Goal: Task Accomplishment & Management: Complete application form

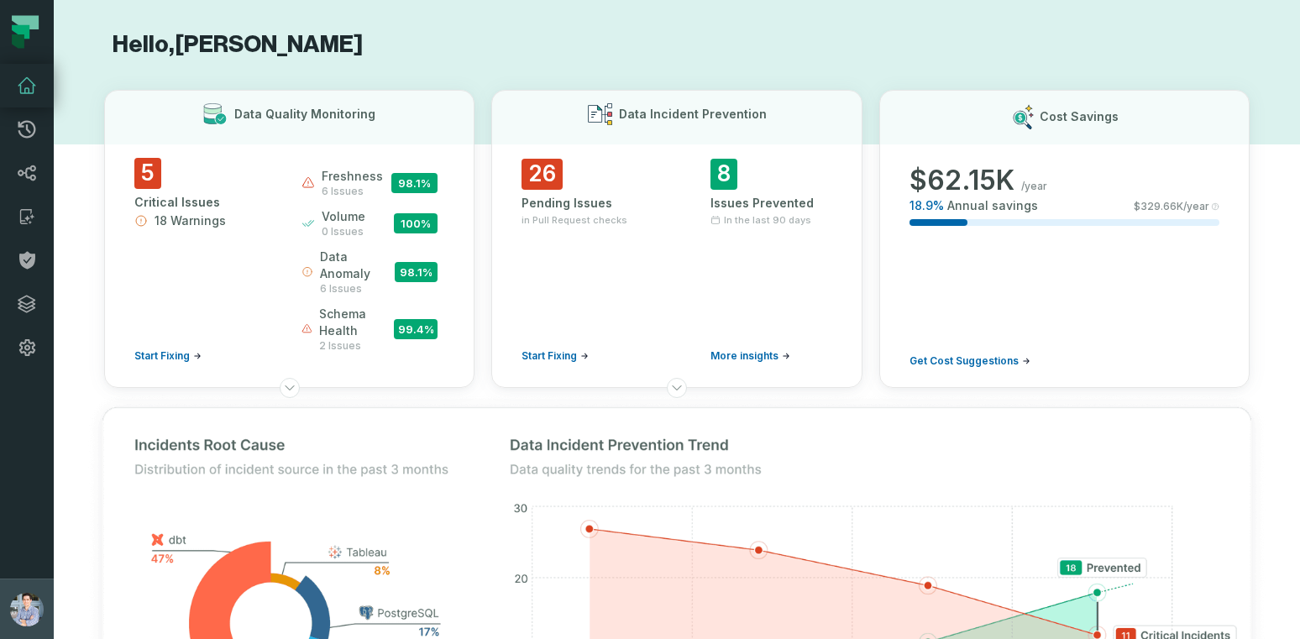
click at [18, 614] on img "button" at bounding box center [27, 610] width 34 height 34
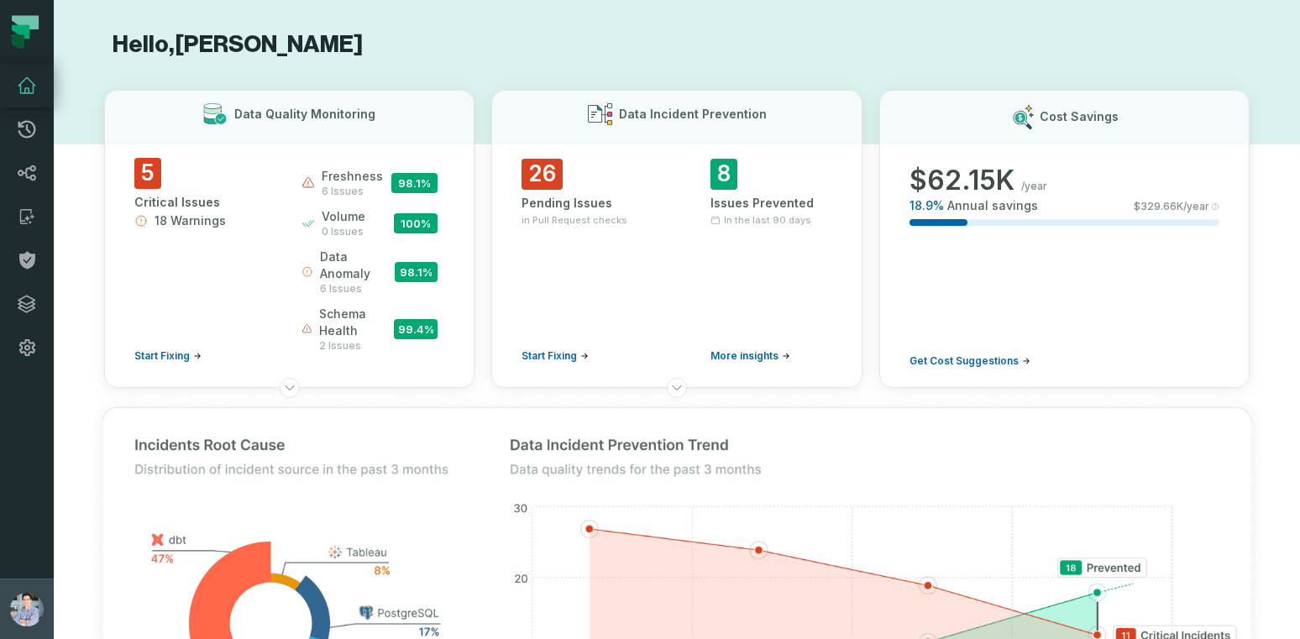
click at [22, 611] on img "button" at bounding box center [27, 610] width 34 height 34
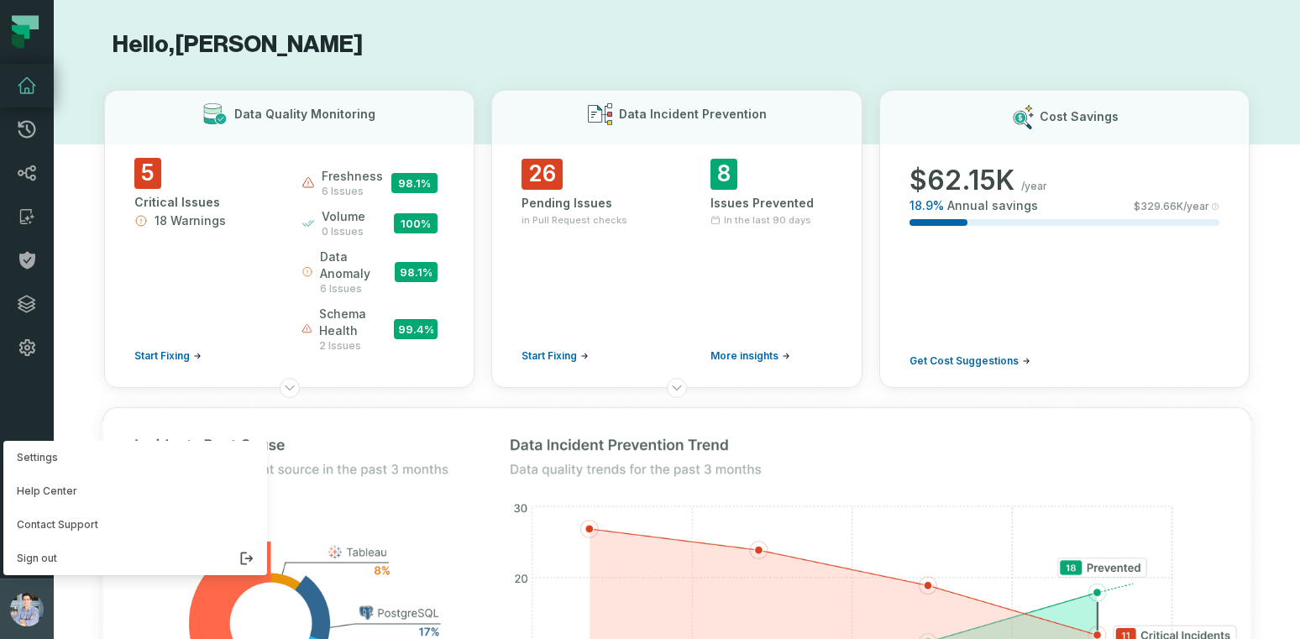
click at [22, 611] on img "button" at bounding box center [27, 610] width 34 height 34
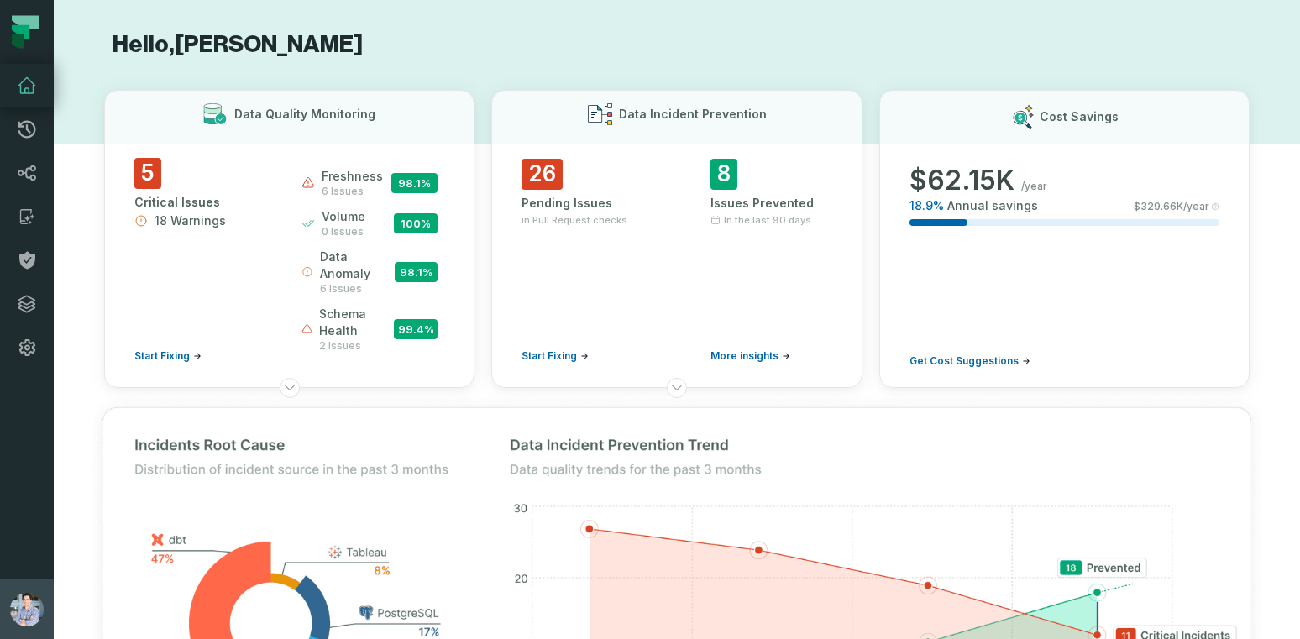
click at [22, 611] on img "button" at bounding box center [27, 610] width 34 height 34
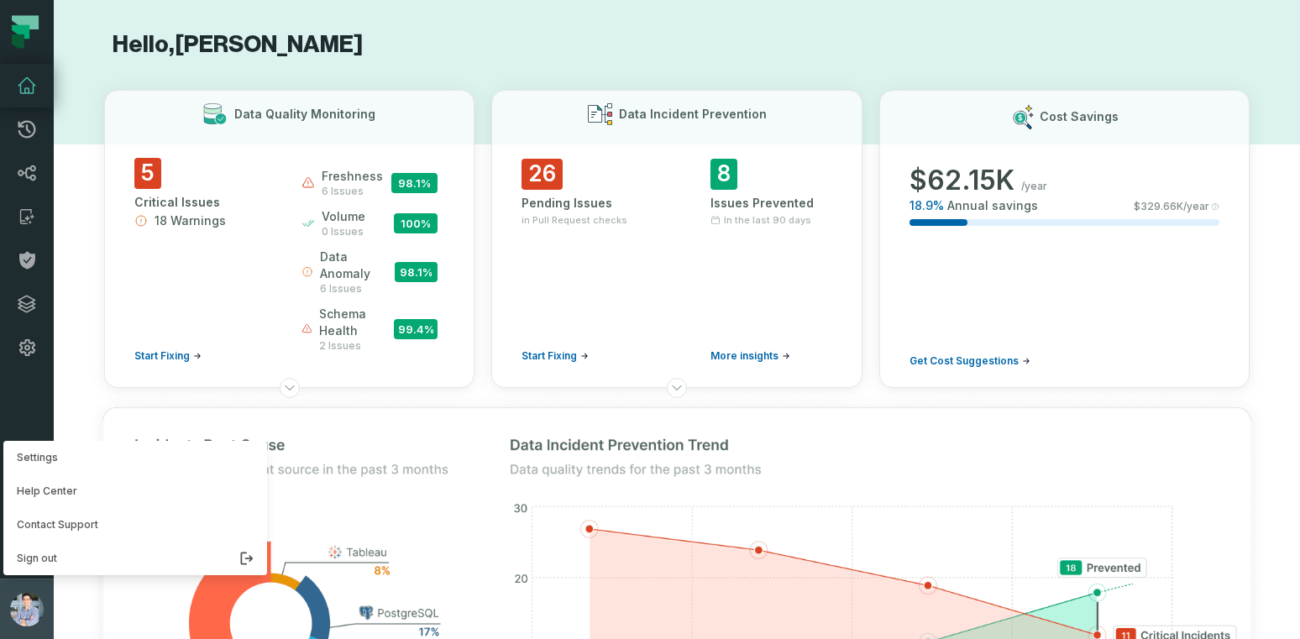
click at [22, 611] on img "button" at bounding box center [27, 610] width 34 height 34
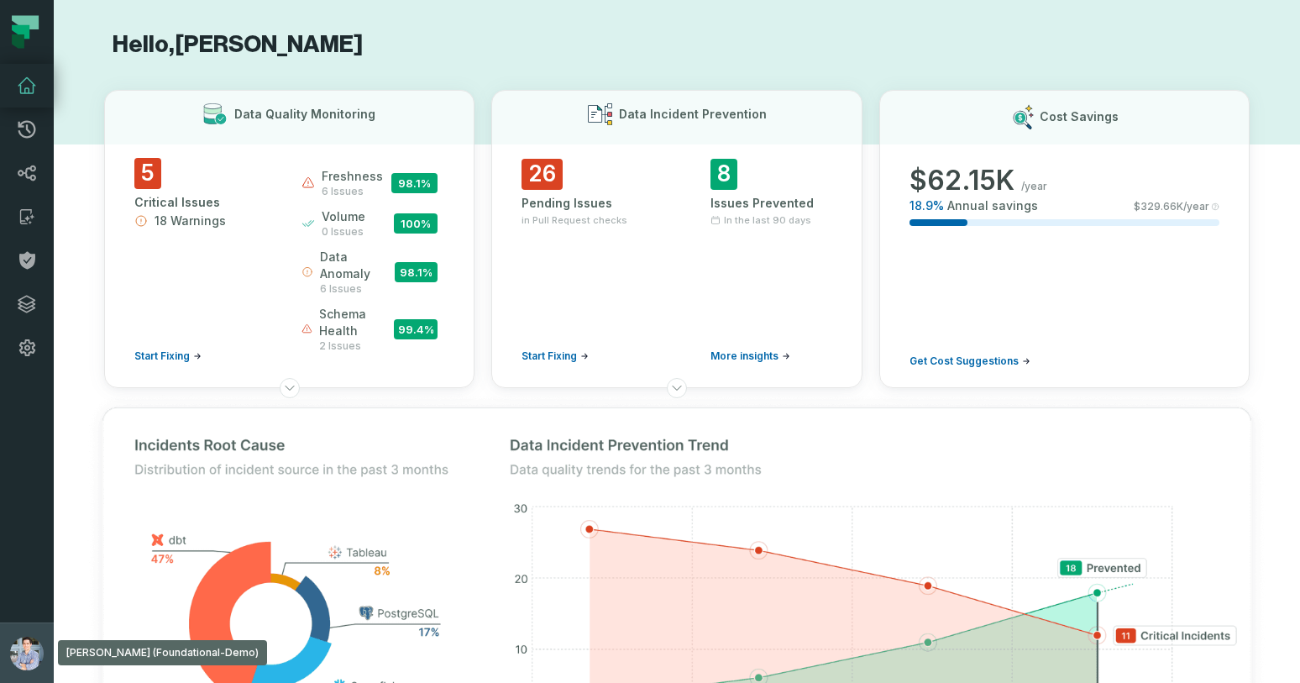
click at [33, 647] on img "button" at bounding box center [27, 654] width 34 height 34
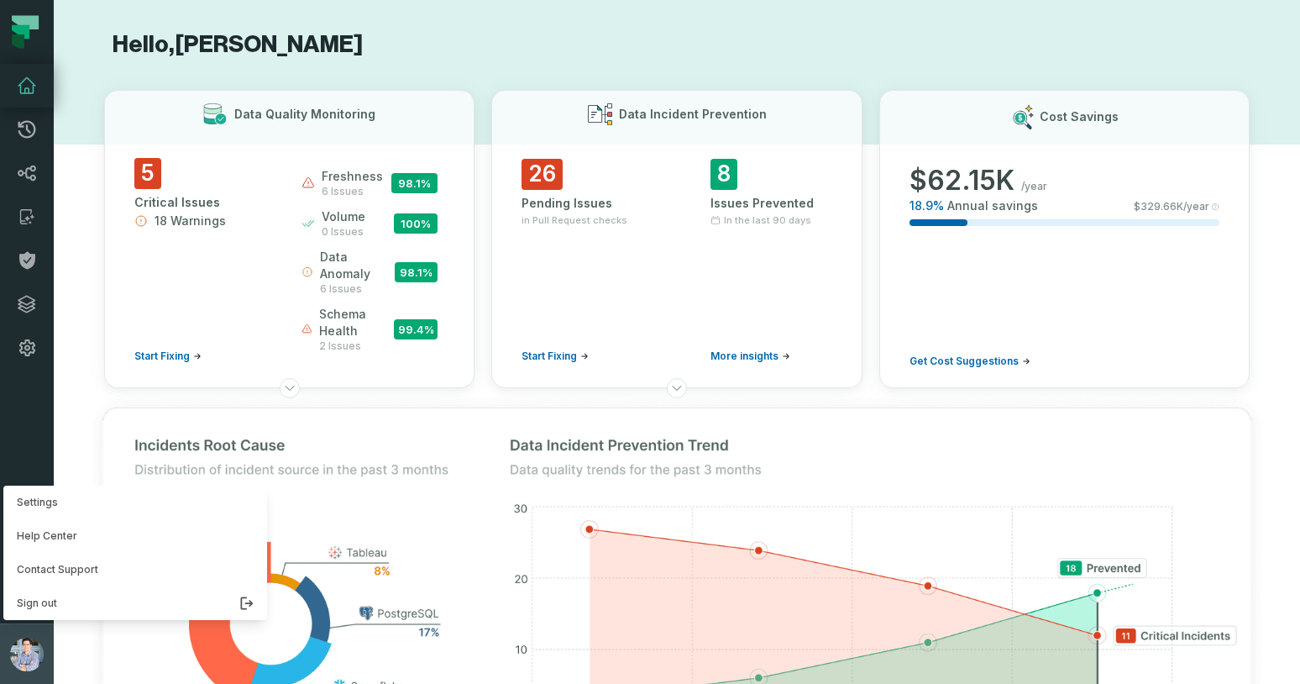
click at [24, 644] on img "button" at bounding box center [27, 655] width 34 height 34
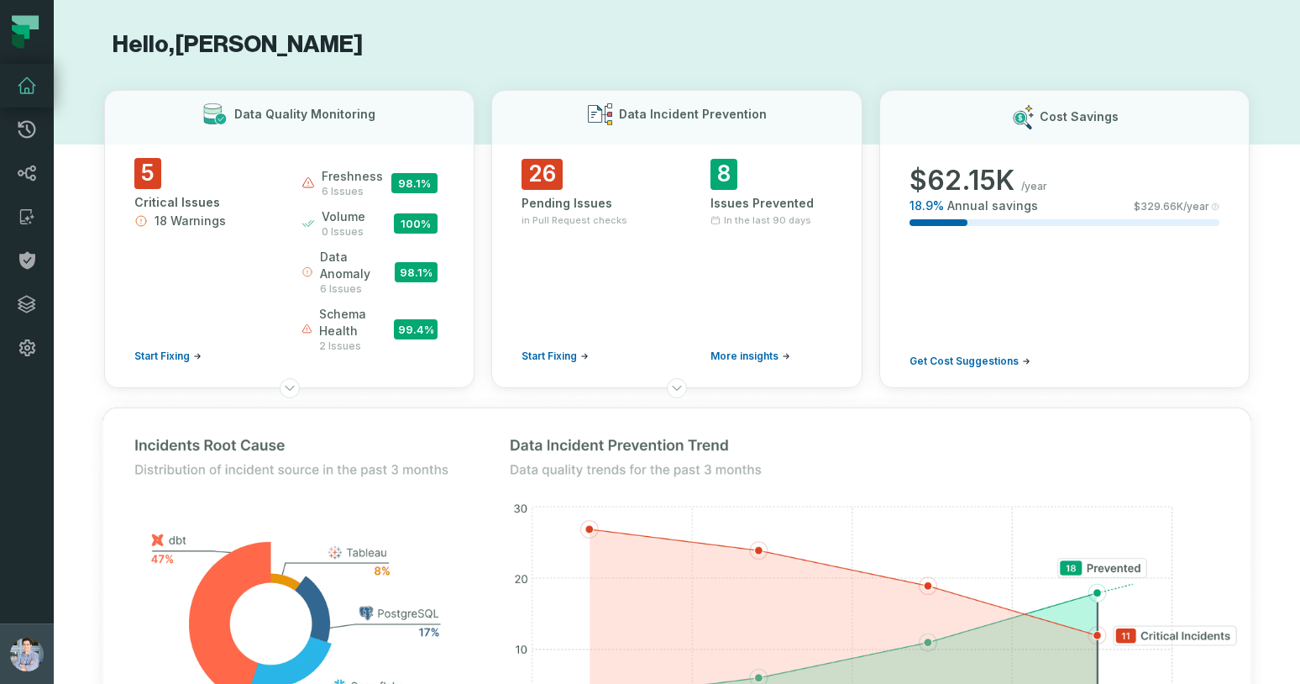
click at [26, 656] on img "button" at bounding box center [27, 655] width 34 height 34
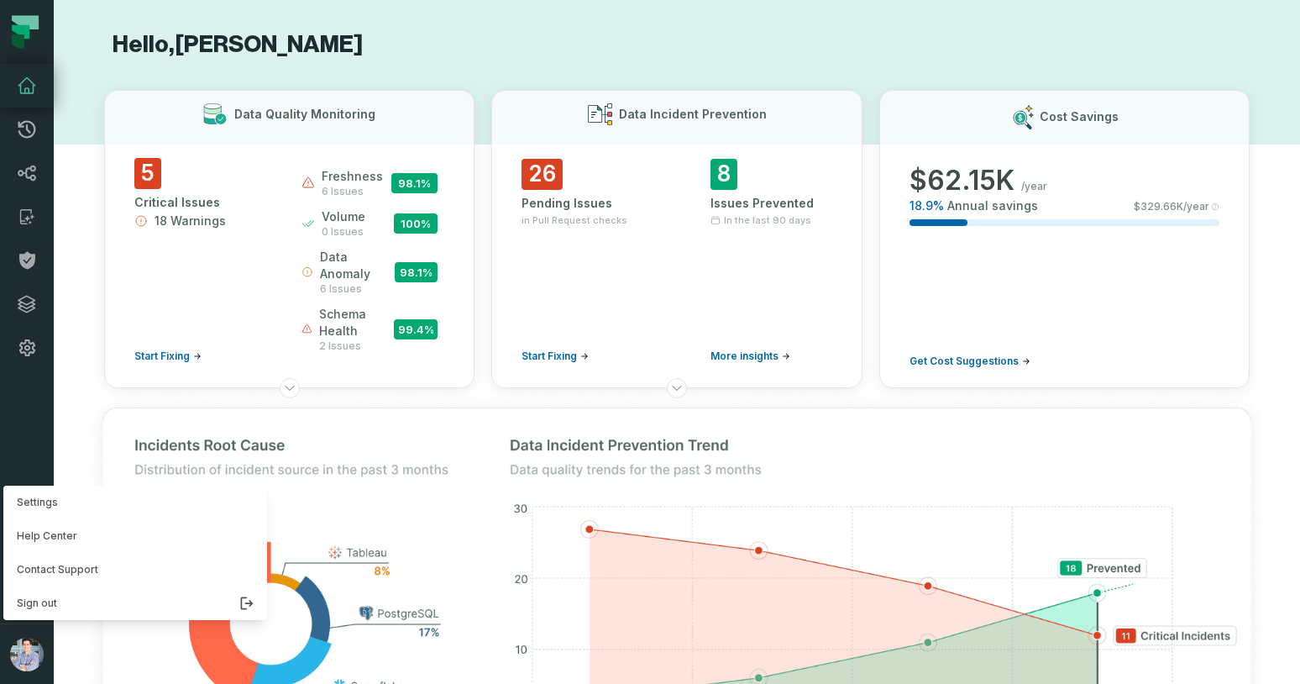
click at [30, 88] on nav "Pull Requests Dashboard Lineage Catalog Policies Integrations Settings Alon Naf…" at bounding box center [27, 342] width 54 height 684
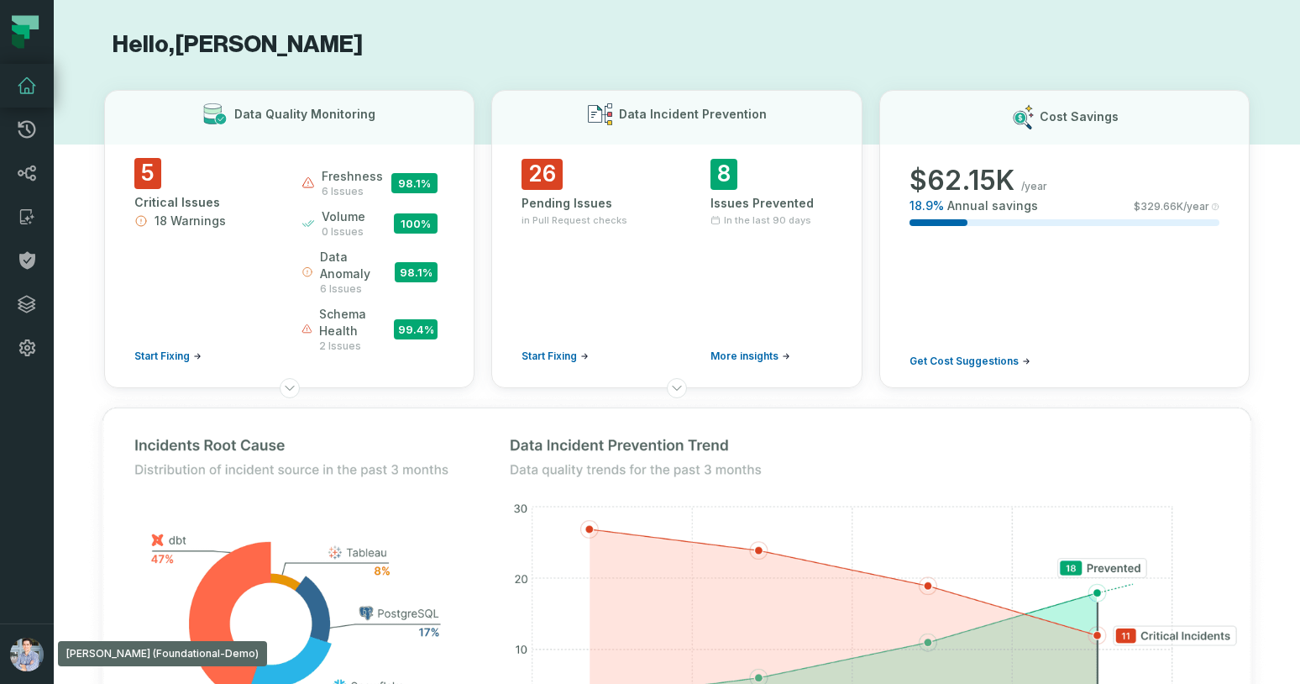
click at [30, 88] on icon at bounding box center [27, 86] width 20 height 20
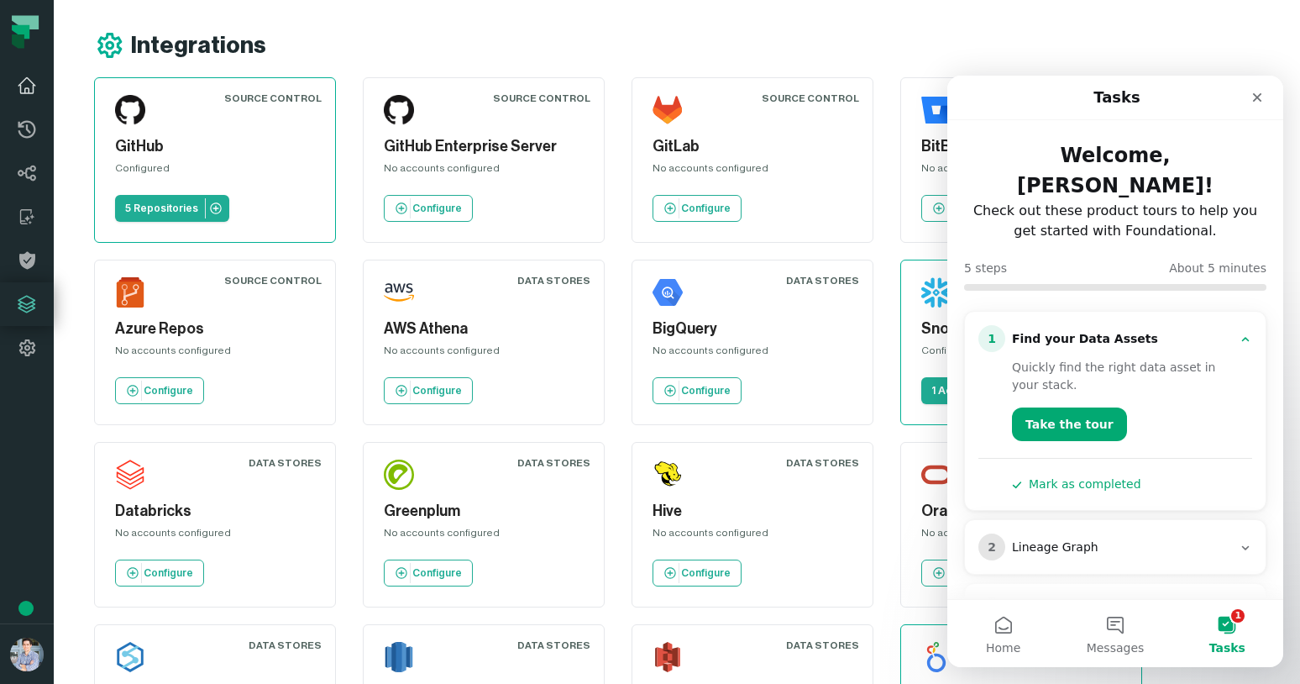
click at [31, 83] on icon at bounding box center [27, 86] width 20 height 20
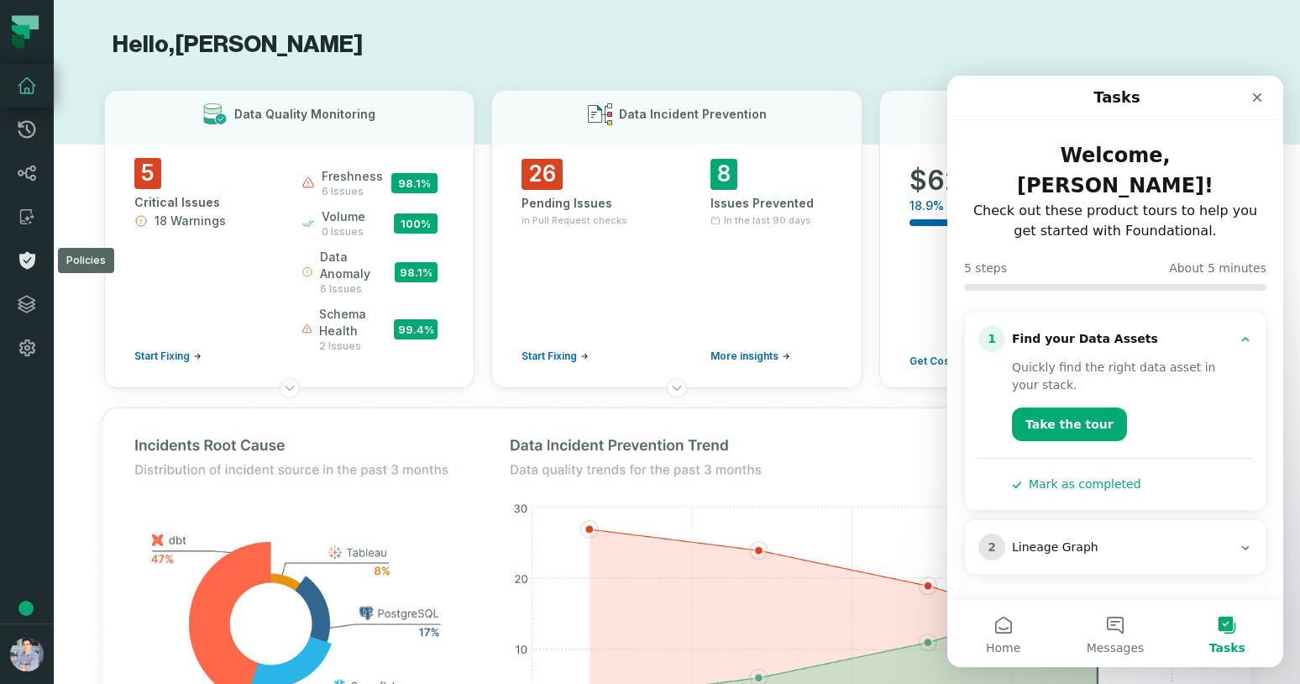
click at [30, 251] on icon at bounding box center [27, 260] width 20 height 20
click at [1254, 97] on icon "Close" at bounding box center [1257, 97] width 13 height 13
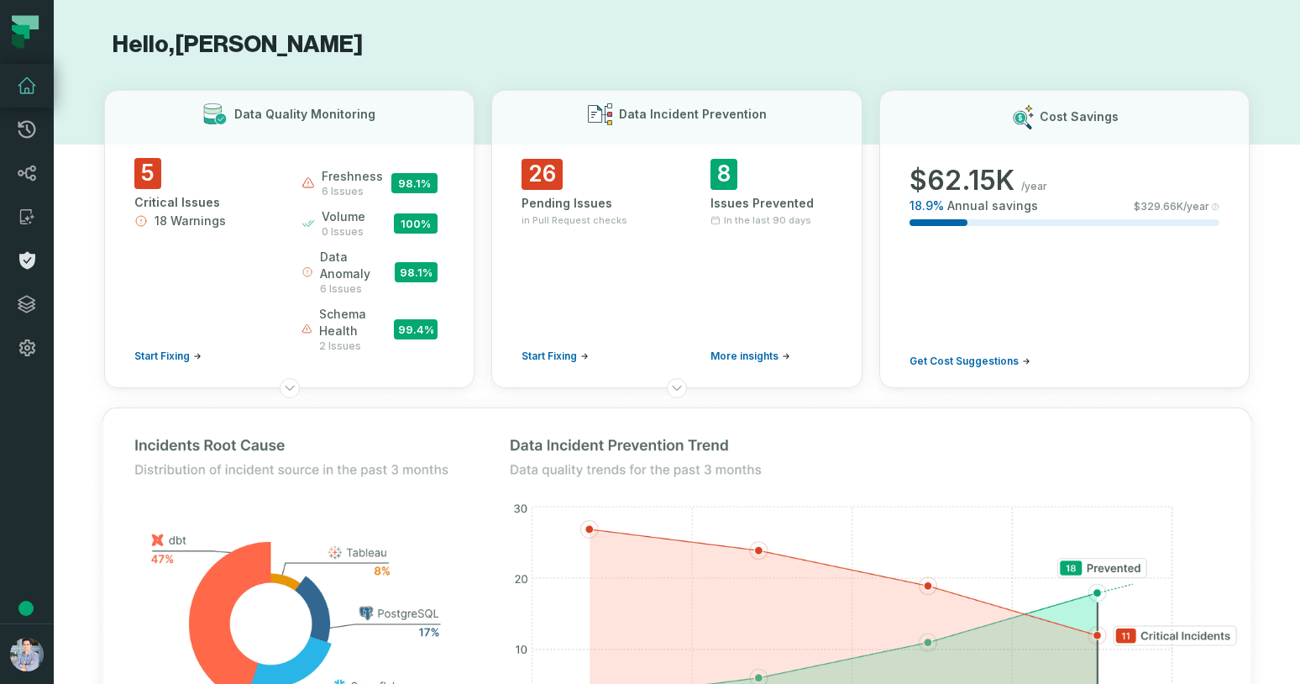
click at [36, 253] on icon at bounding box center [27, 260] width 20 height 20
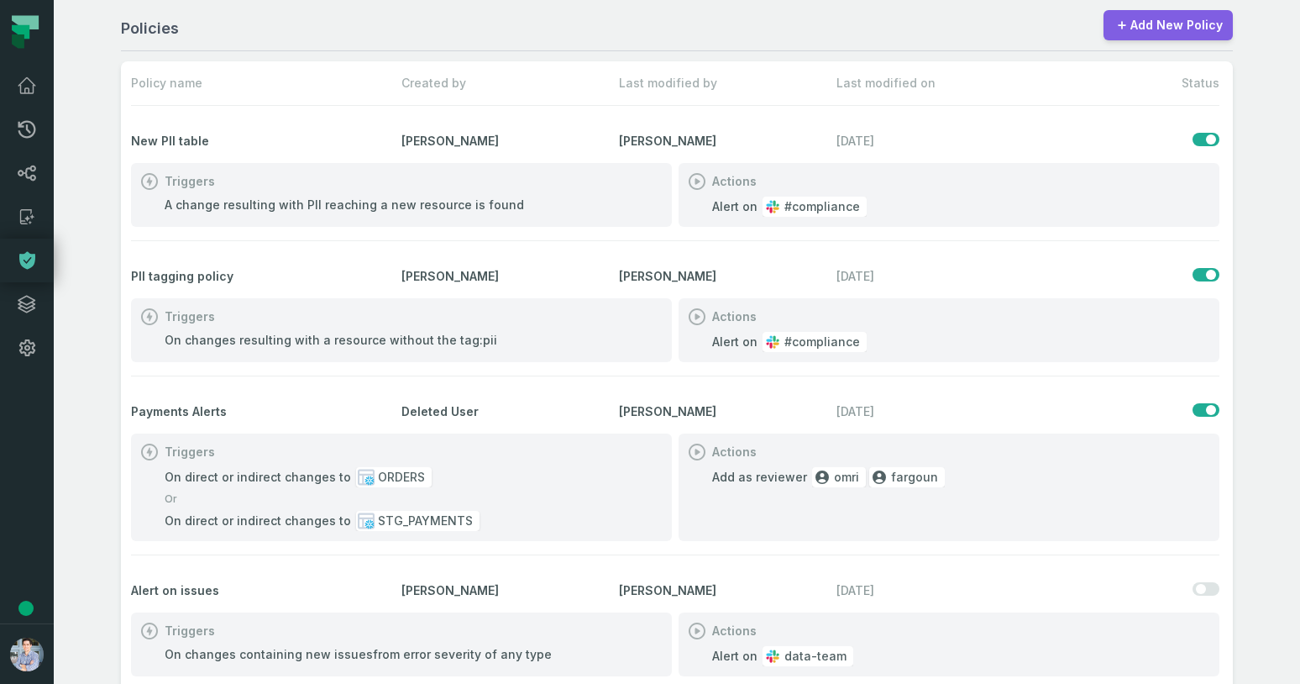
click at [1160, 29] on link "Add New Policy" at bounding box center [1168, 25] width 129 height 30
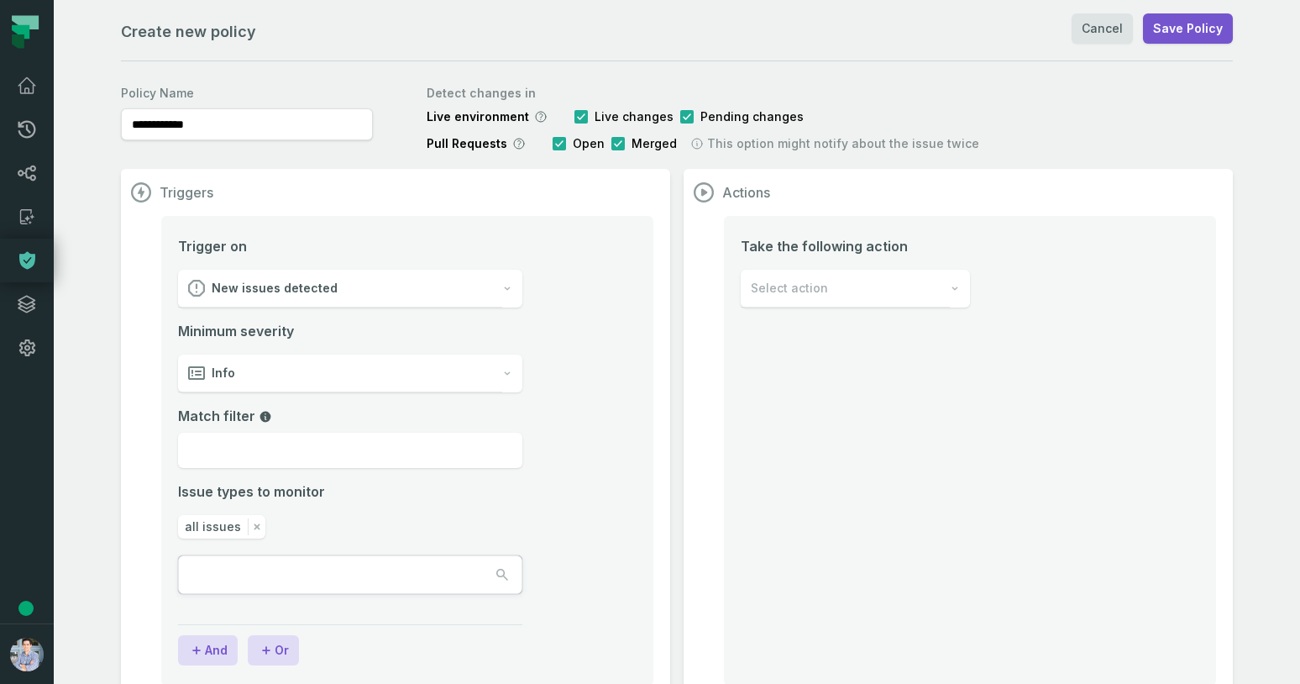
click at [339, 281] on div "New issues detected" at bounding box center [340, 289] width 324 height 38
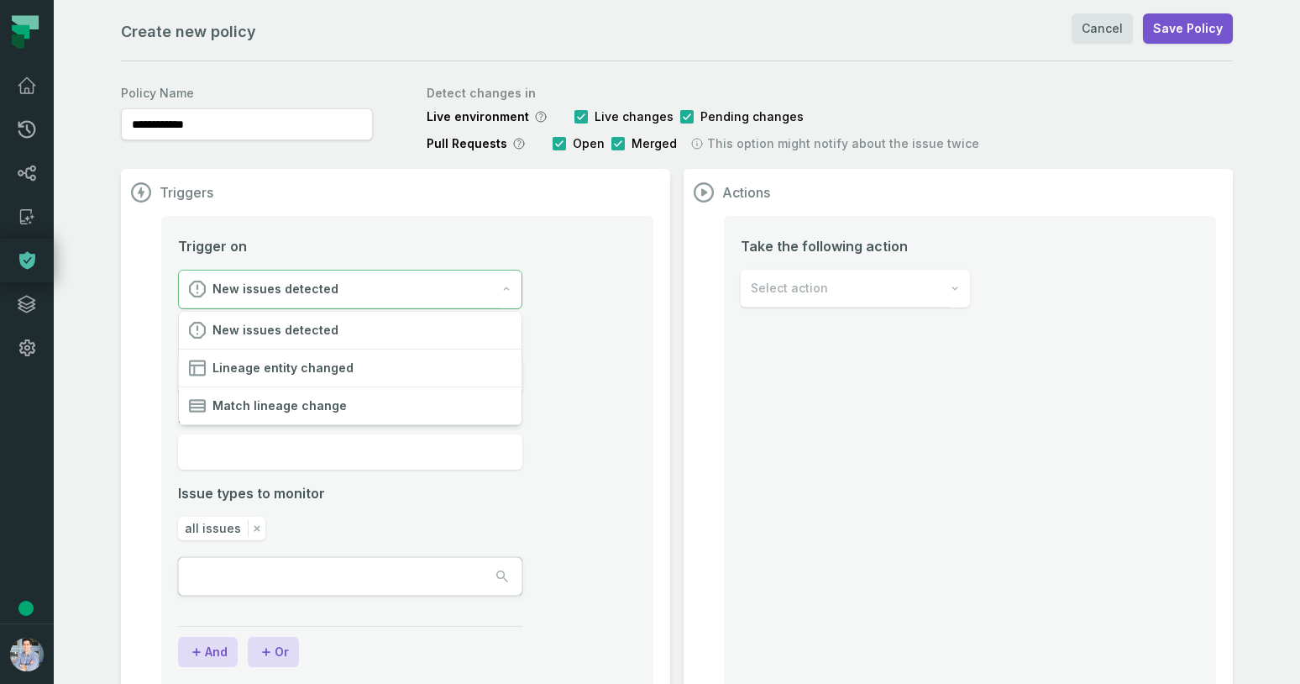
click at [339, 281] on div "New issues detected" at bounding box center [340, 289] width 323 height 38
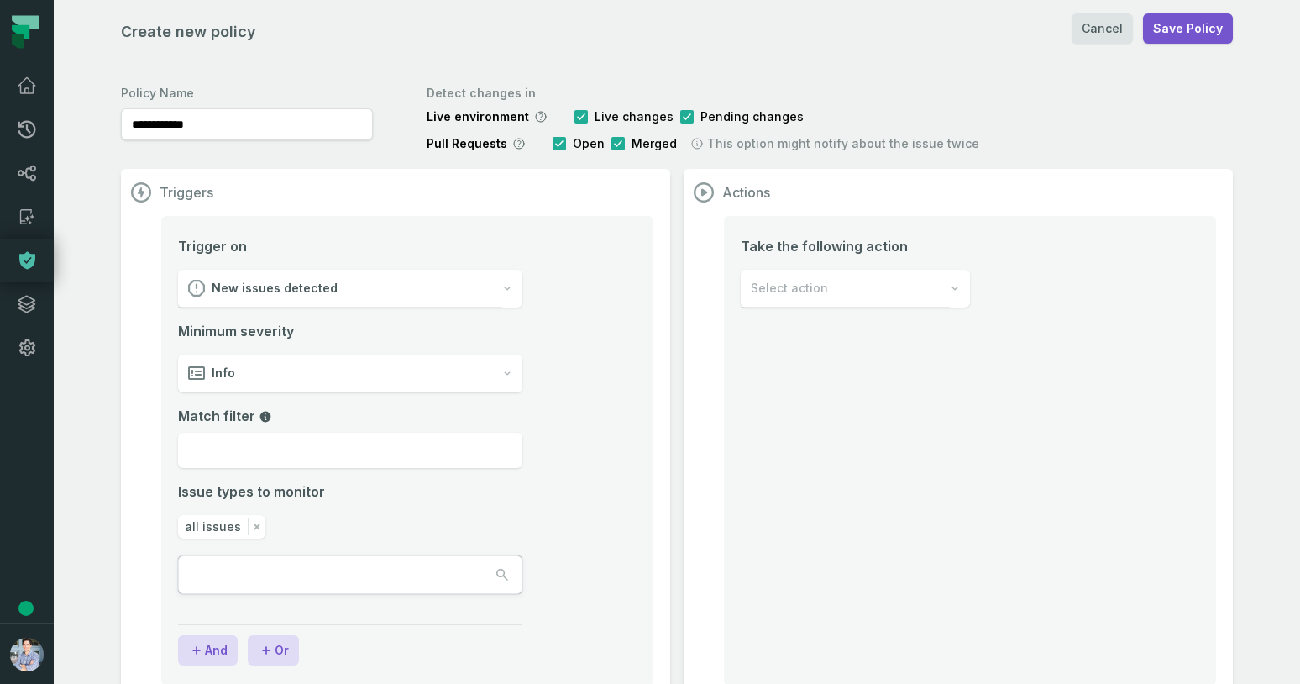
click at [455, 384] on div "Info" at bounding box center [340, 373] width 324 height 38
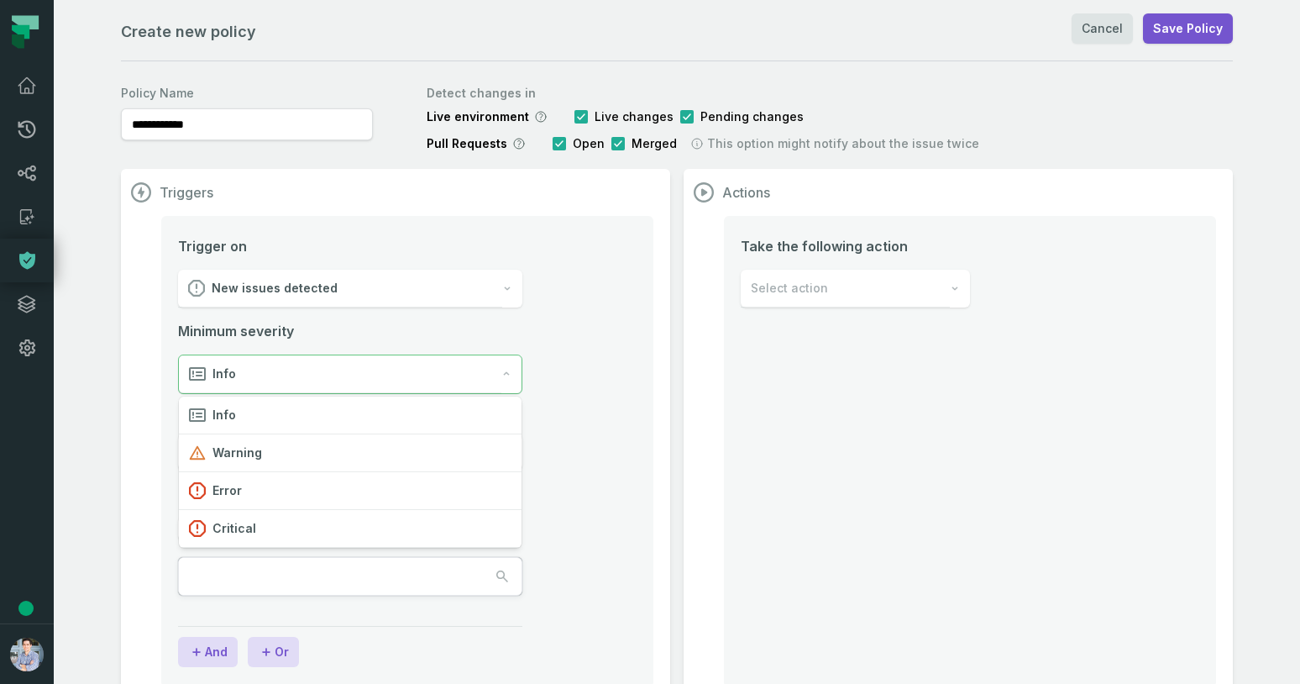
click at [601, 535] on li "Trigger on New issues detected Minimum severity Info Match filter Issue types t…" at bounding box center [407, 436] width 459 height 401
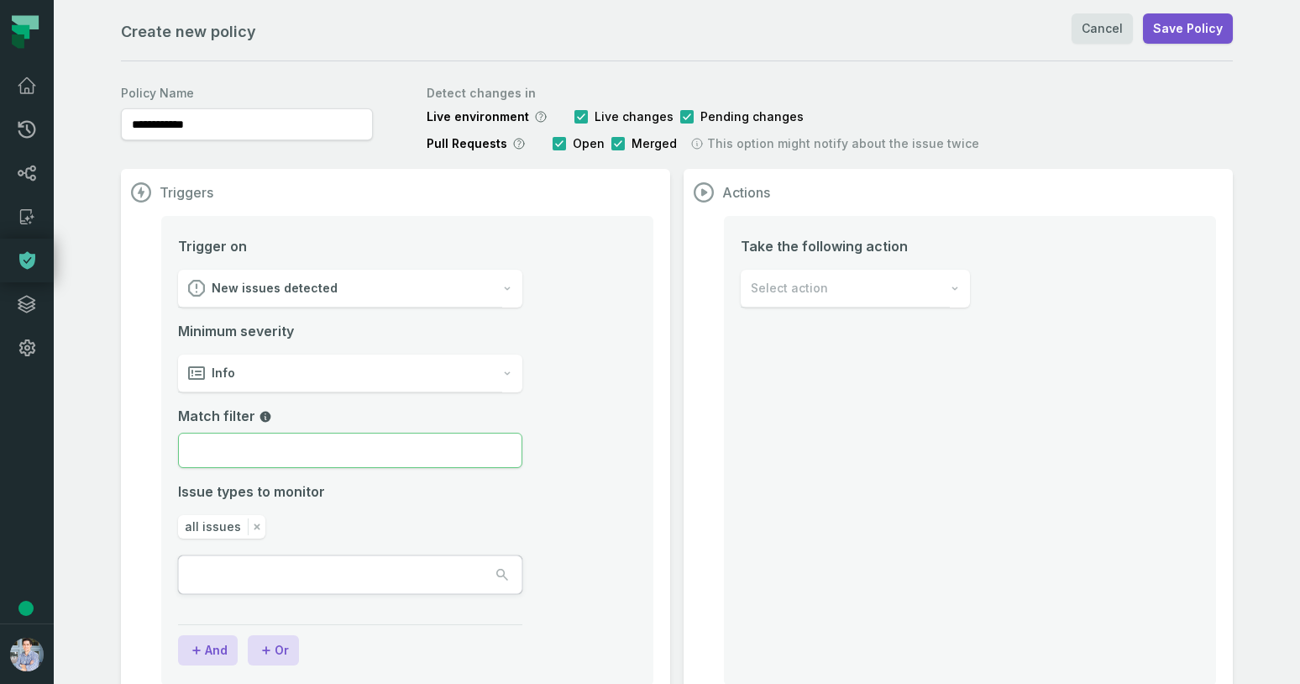
click at [404, 456] on input "Match filter" at bounding box center [350, 450] width 344 height 35
click at [227, 527] on span "all issues" at bounding box center [213, 526] width 56 height 17
click at [259, 524] on icon "button" at bounding box center [257, 526] width 17 height 17
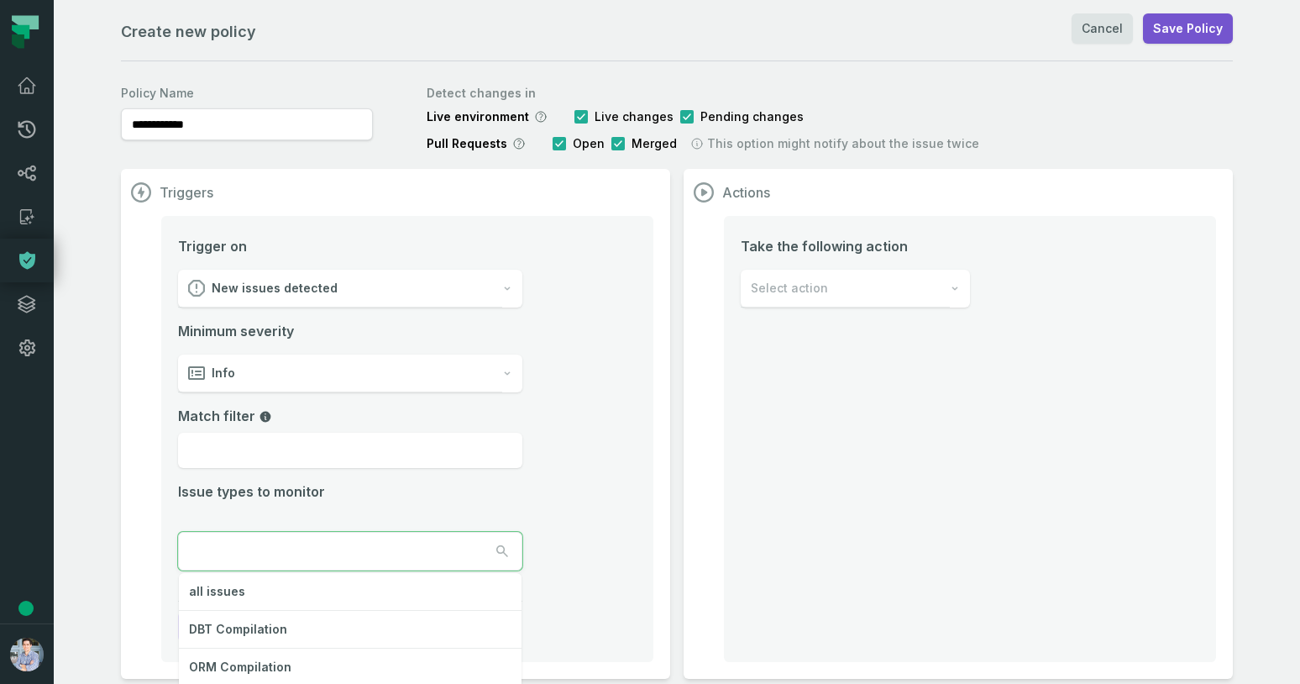
click at [288, 537] on input "text" at bounding box center [254, 551] width 151 height 37
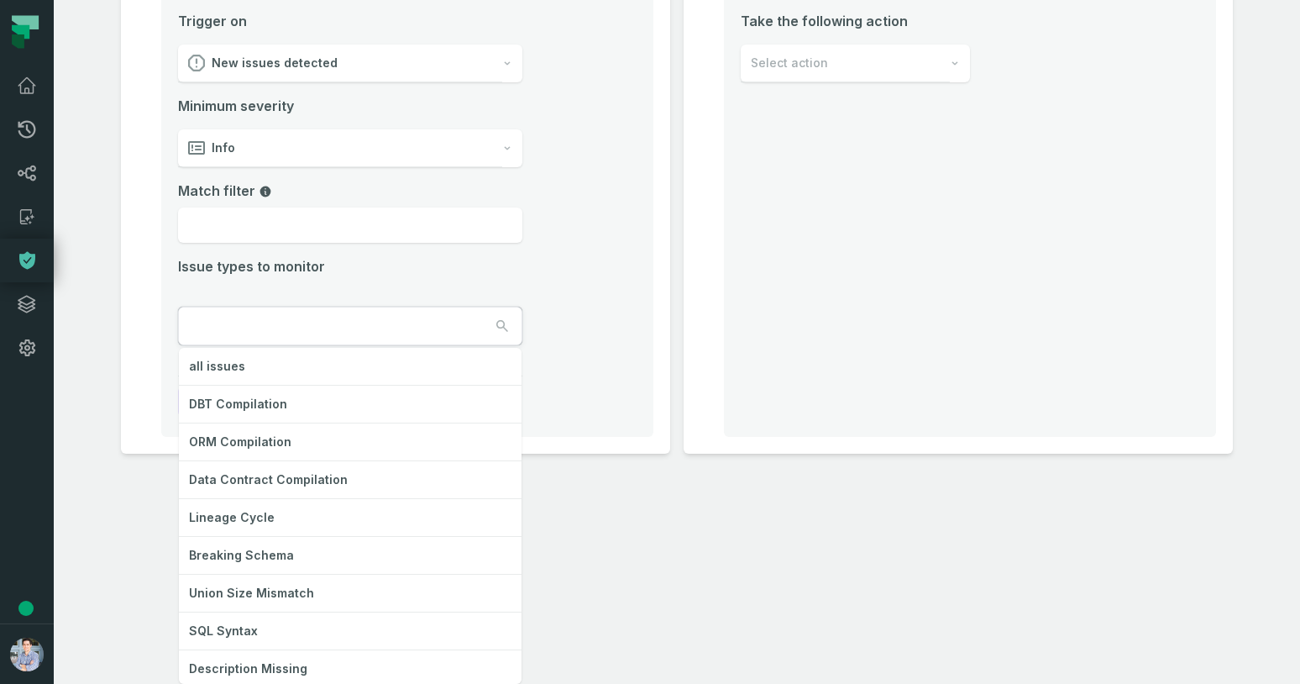
click at [941, 349] on div "Triggers Trigger on New issues detected Minimum severity Info Match filter Issu…" at bounding box center [677, 199] width 1112 height 510
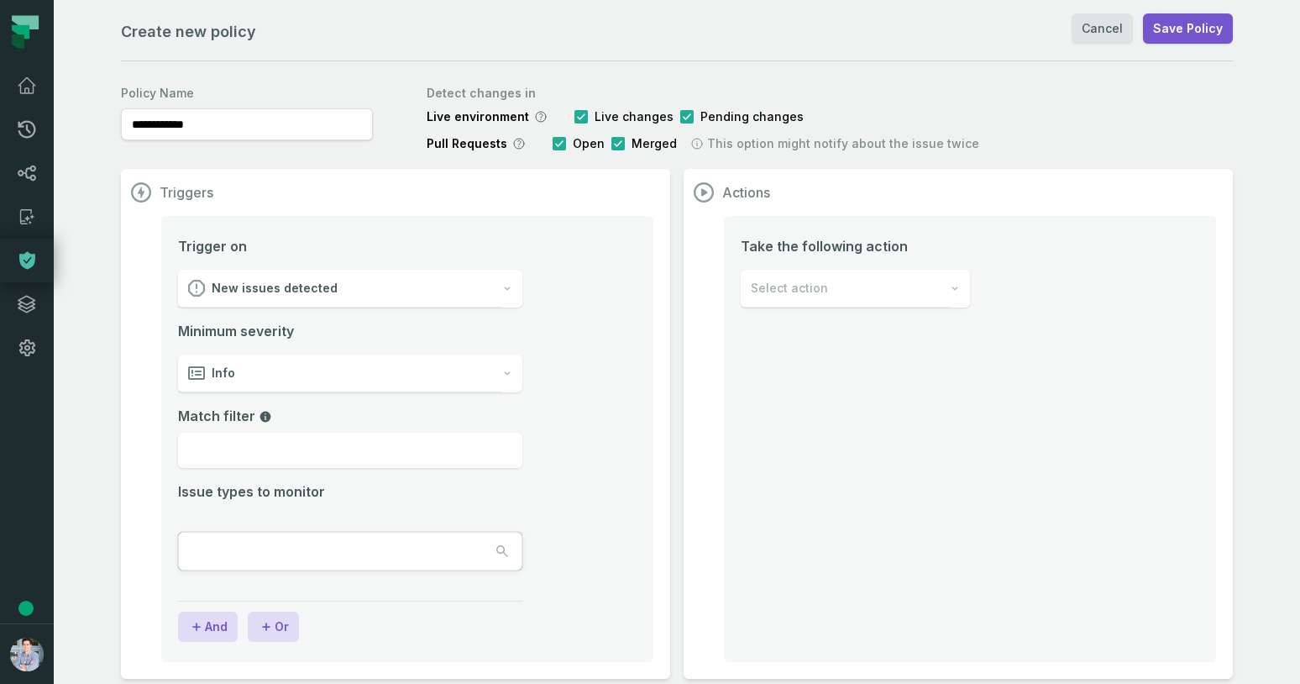
click at [878, 314] on div "Take the following action Select action" at bounding box center [970, 439] width 492 height 446
click at [937, 286] on div "Select action" at bounding box center [845, 289] width 209 height 38
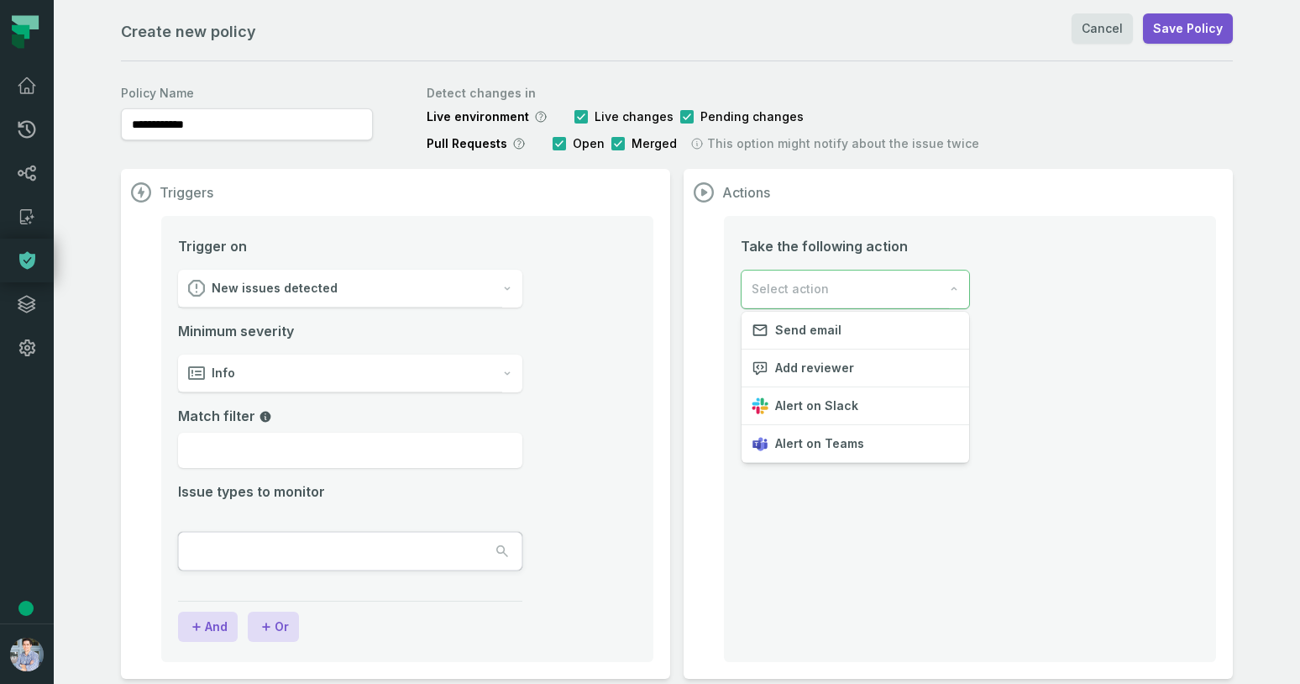
click at [812, 598] on div "Take the following action Select action" at bounding box center [970, 439] width 492 height 446
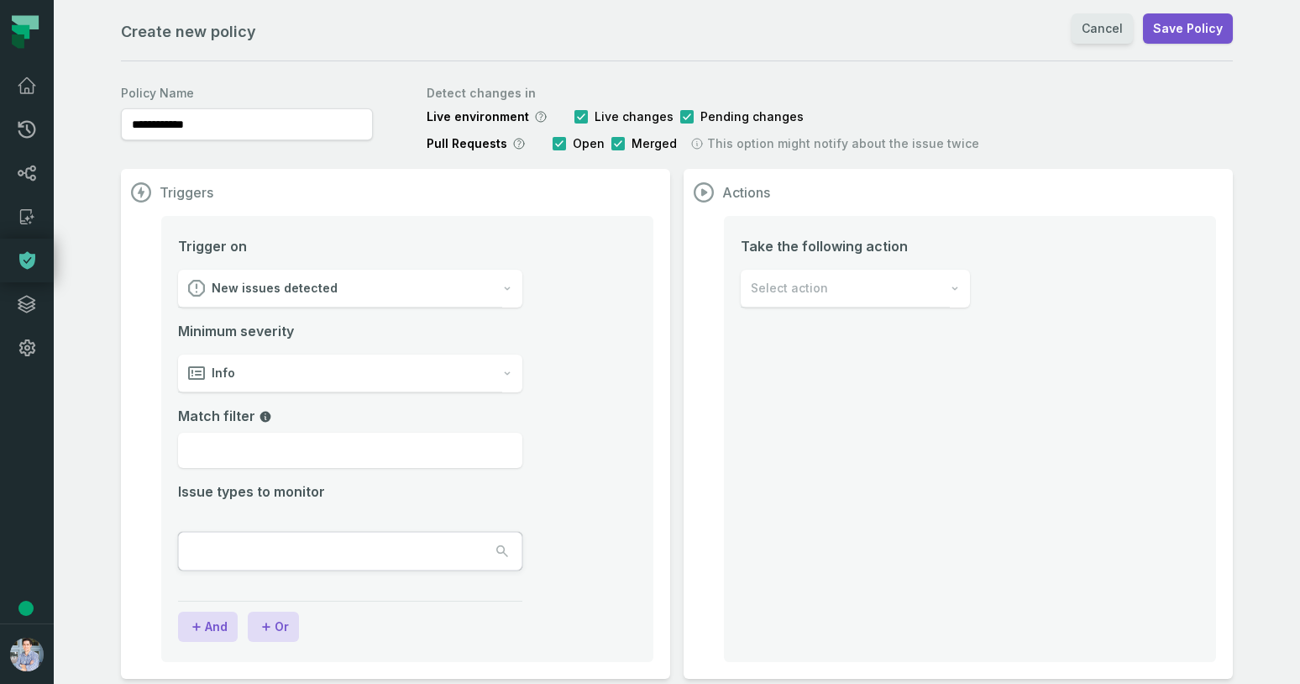
click at [1103, 29] on link "Cancel" at bounding box center [1102, 28] width 61 height 30
